Goal: Information Seeking & Learning: Check status

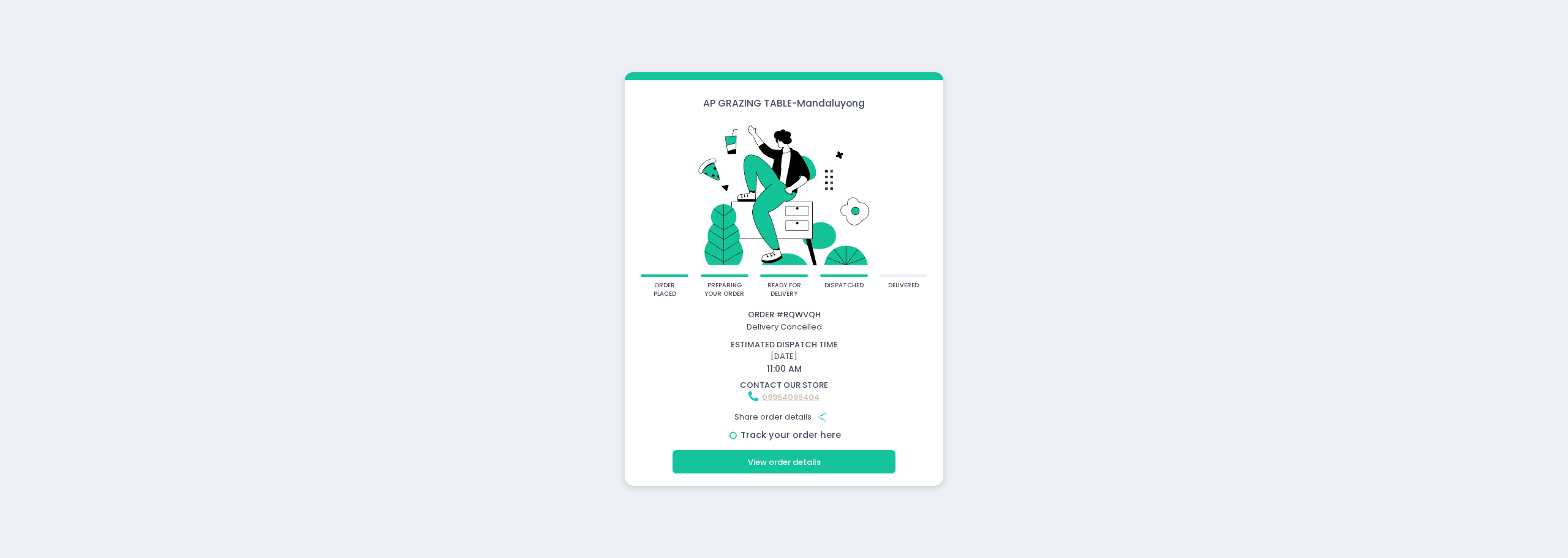
click at [817, 434] on link "Track your order here" at bounding box center [790, 435] width 100 height 12
click at [801, 461] on button "View order details" at bounding box center [784, 462] width 223 height 23
click at [803, 435] on link "Track your order here" at bounding box center [790, 435] width 100 height 12
click at [403, 304] on div "AP GRAZING TABLE - Mandaluyong order placed preparing your order ready for deli…" at bounding box center [784, 279] width 1568 height 558
click at [810, 436] on link "Track your order here" at bounding box center [790, 435] width 100 height 12
